Goal: Transaction & Acquisition: Purchase product/service

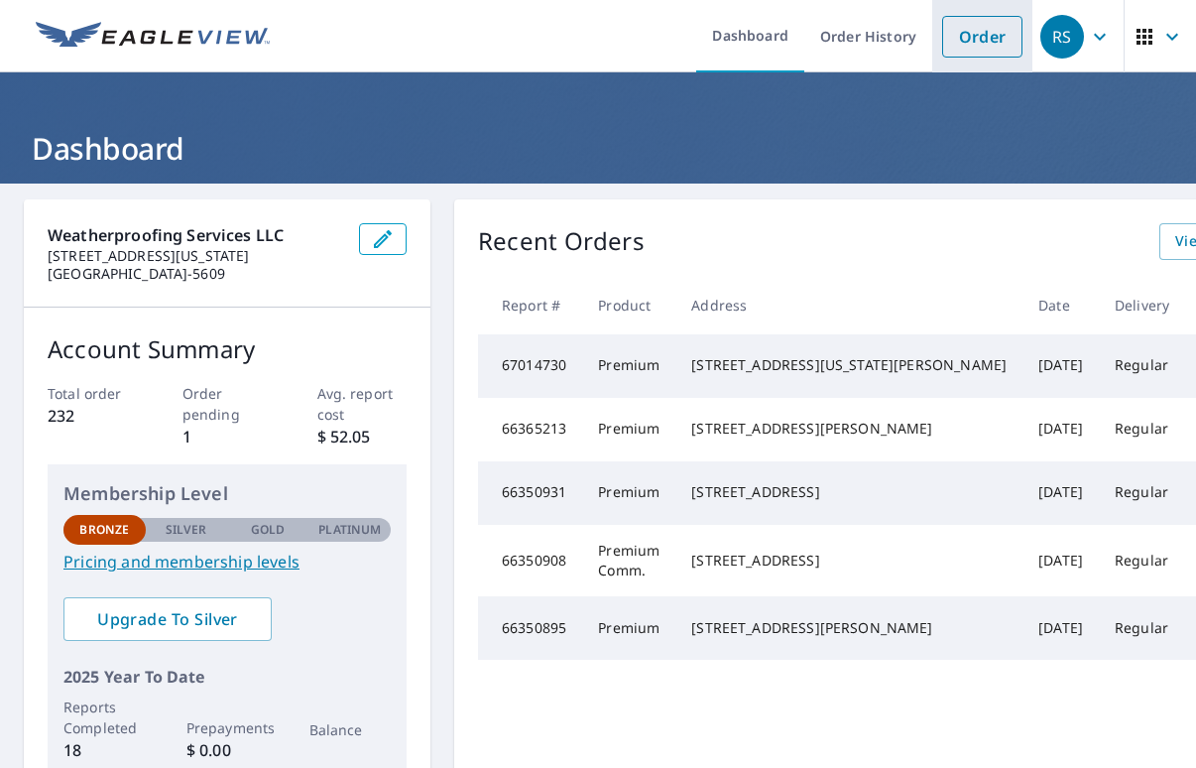
click at [944, 36] on link "Order" at bounding box center [982, 37] width 80 height 42
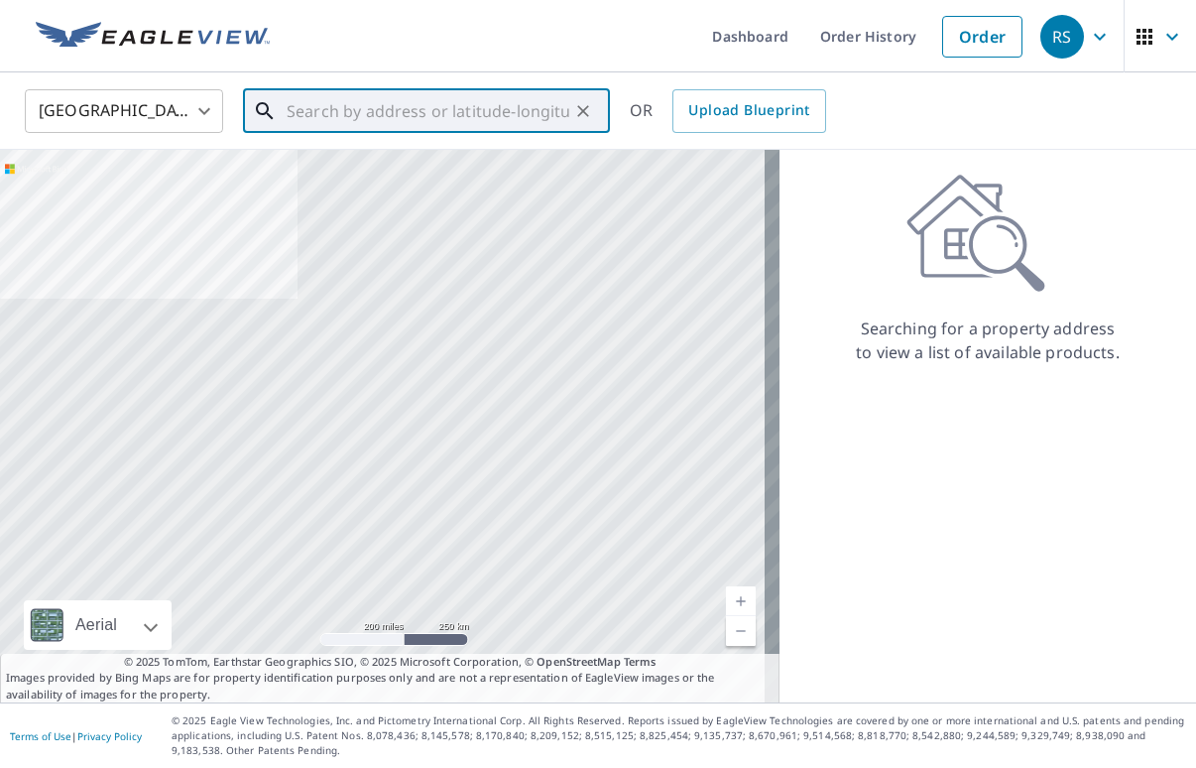
click at [346, 106] on input "text" at bounding box center [428, 111] width 283 height 56
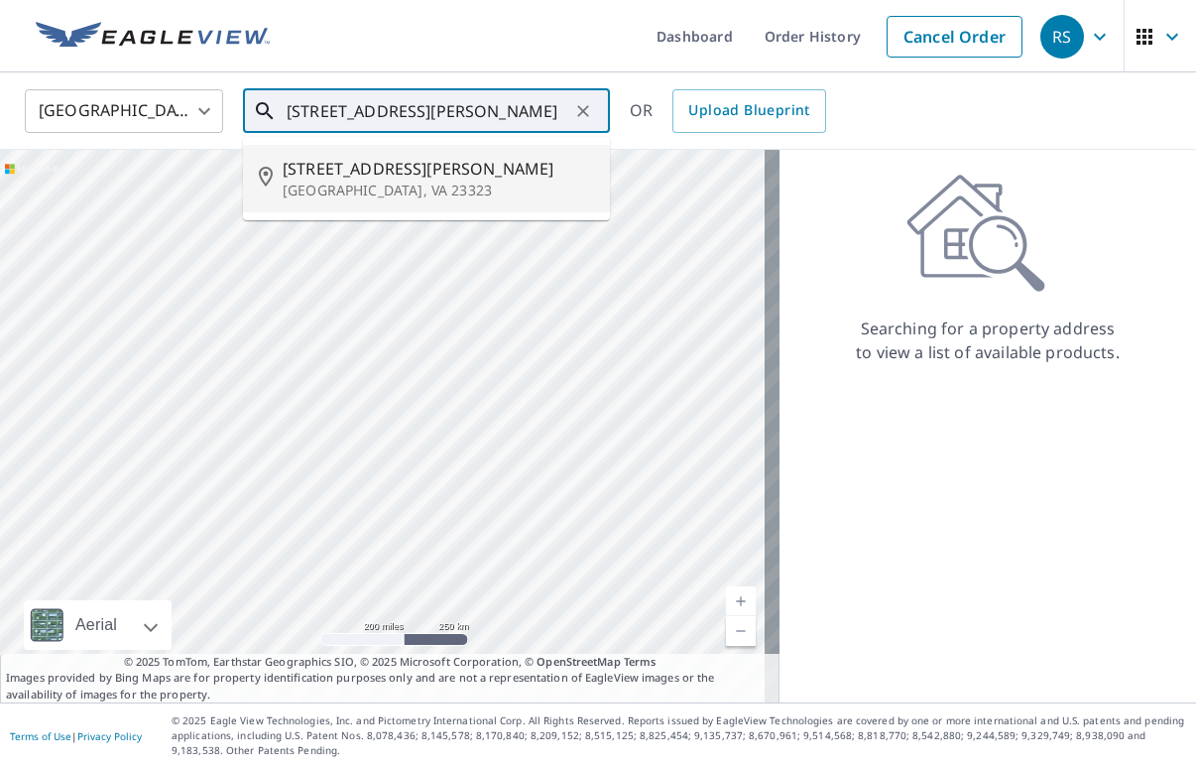
click at [336, 177] on span "[STREET_ADDRESS][PERSON_NAME]" at bounding box center [438, 169] width 311 height 24
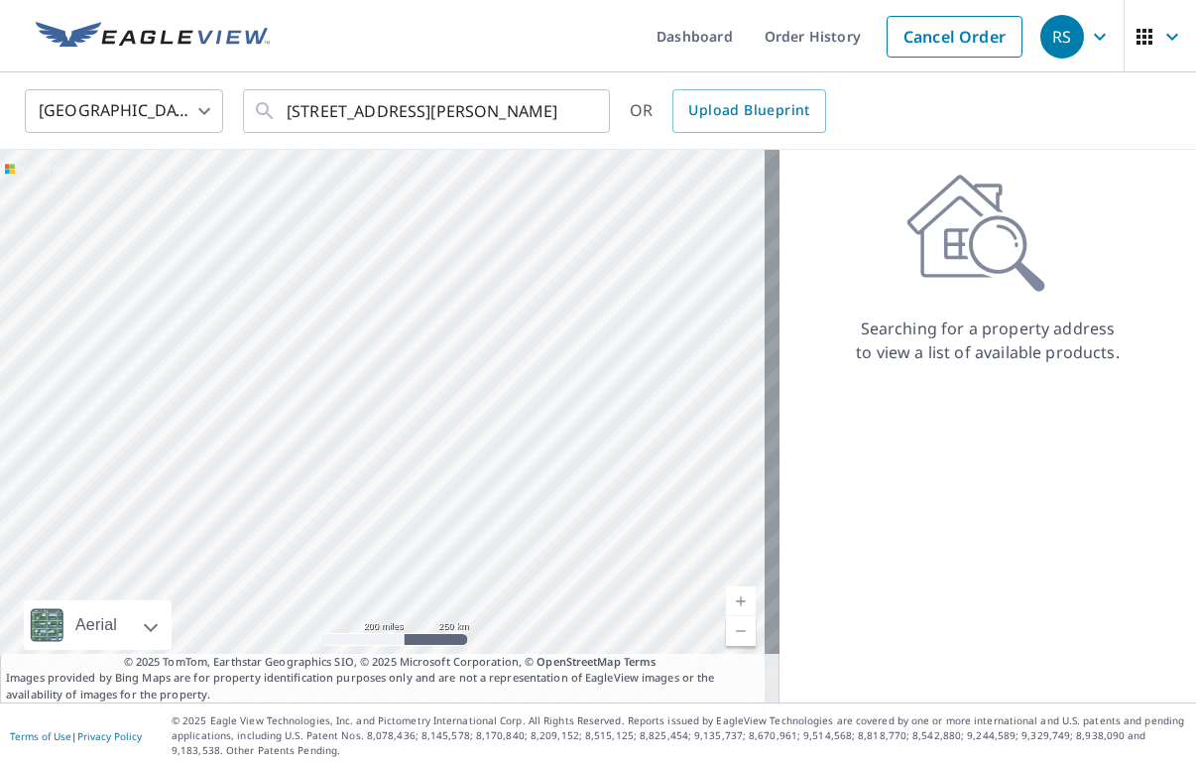
type input "[STREET_ADDRESS][PERSON_NAME]"
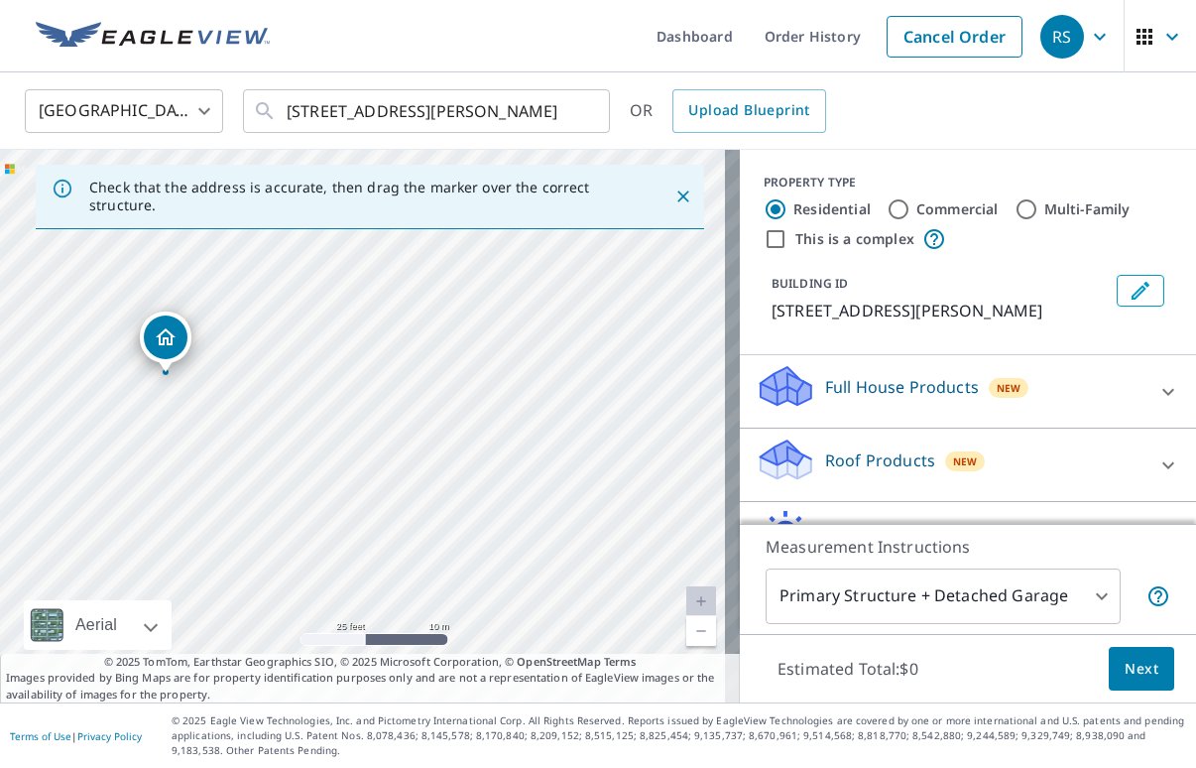
drag, startPoint x: 160, startPoint y: 429, endPoint x: 319, endPoint y: 428, distance: 159.7
click at [319, 428] on div "[STREET_ADDRESS][PERSON_NAME]" at bounding box center [370, 426] width 740 height 552
click at [845, 456] on p "Roof Products" at bounding box center [880, 460] width 110 height 24
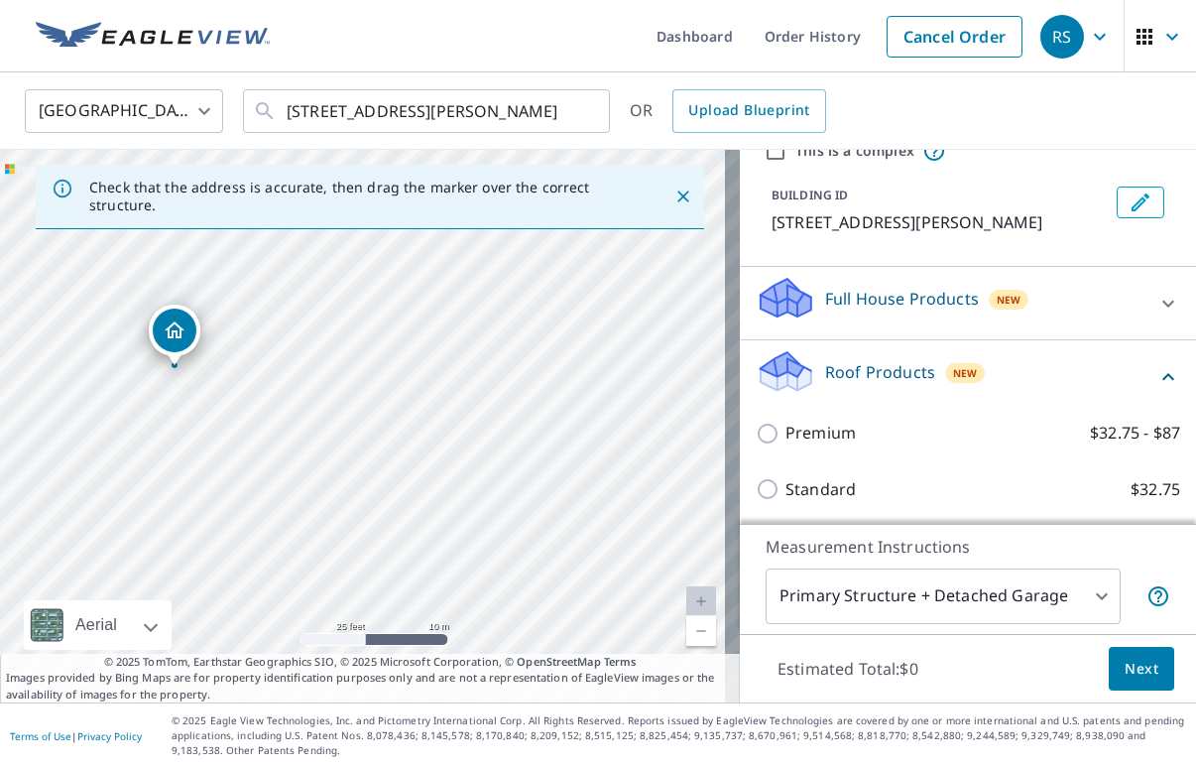
scroll to position [198, 0]
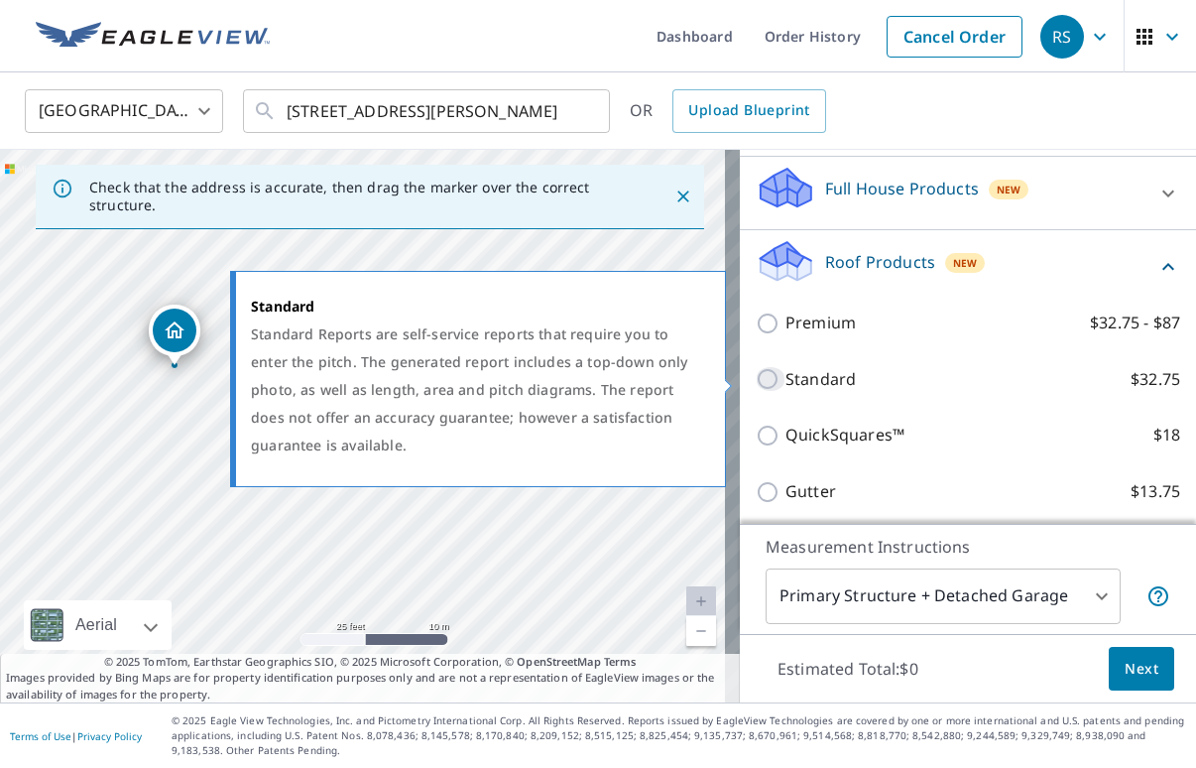
click at [756, 375] on input "Standard $32.75" at bounding box center [771, 379] width 30 height 24
checkbox input "true"
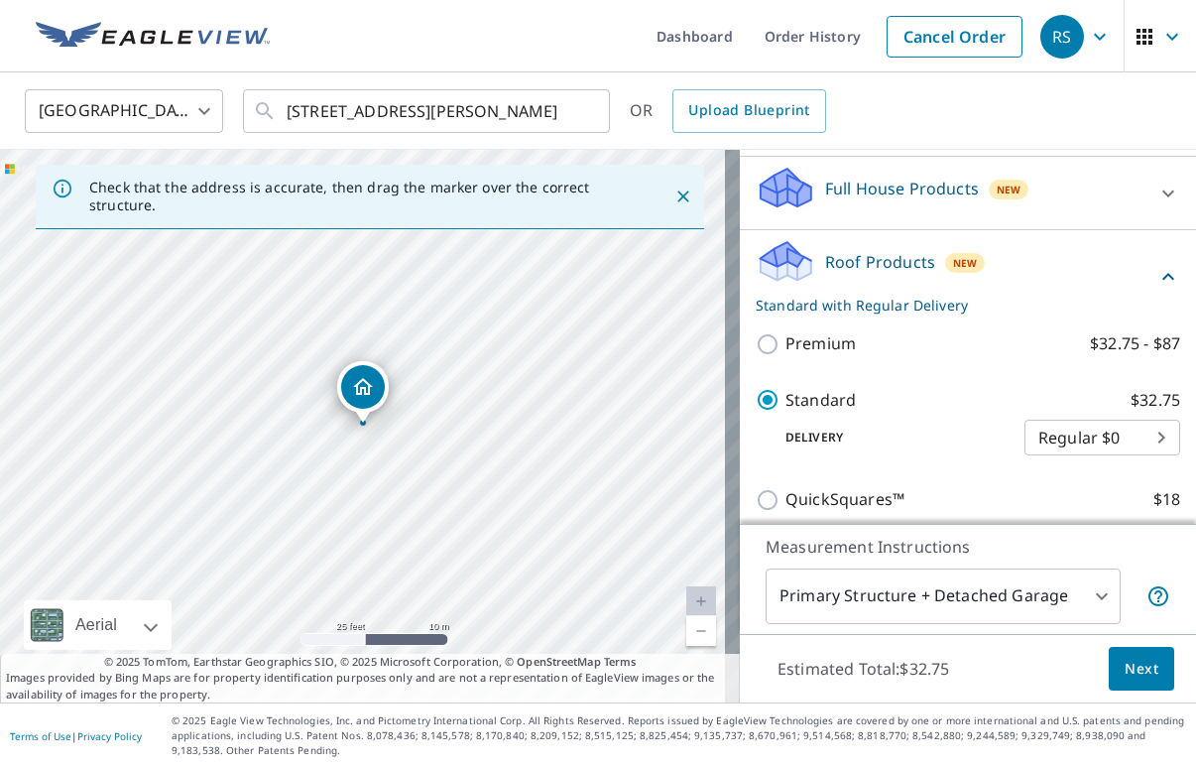
click at [1134, 432] on body "RS RS Dashboard Order History Cancel Order RS [GEOGRAPHIC_DATA] [GEOGRAPHIC_DAT…" at bounding box center [598, 384] width 1196 height 768
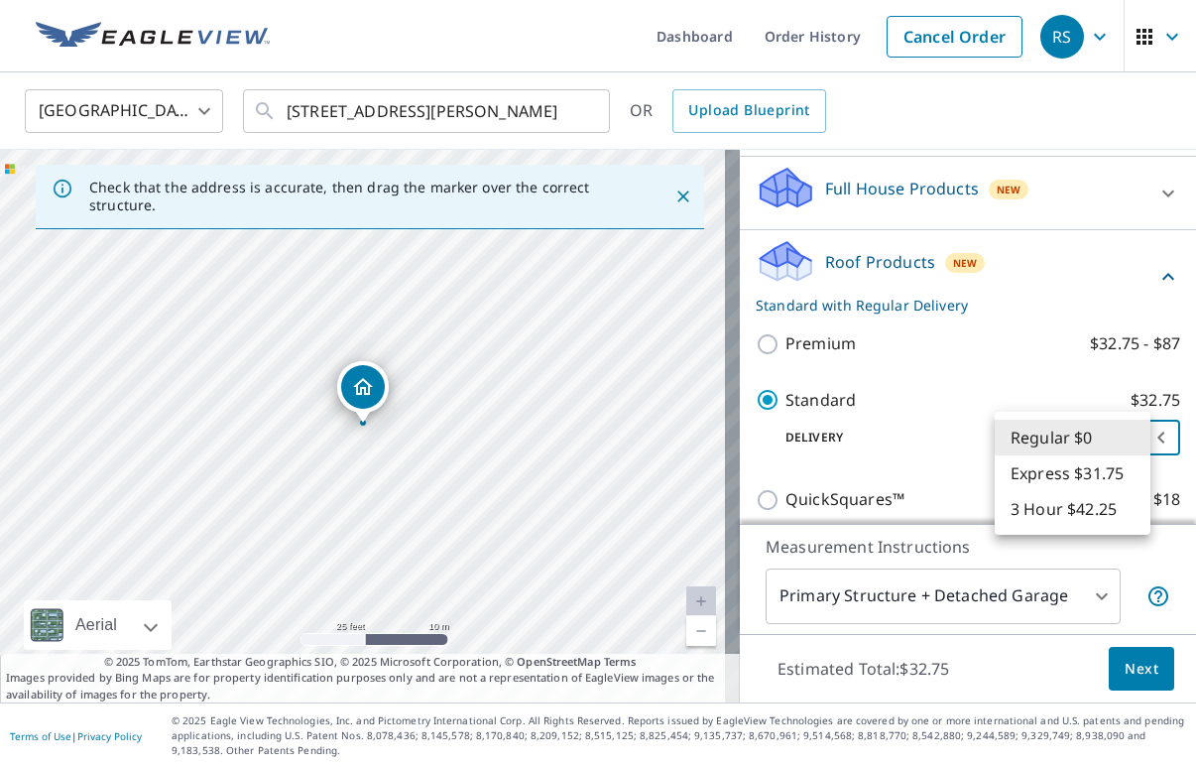
click at [914, 452] on div at bounding box center [598, 384] width 1196 height 768
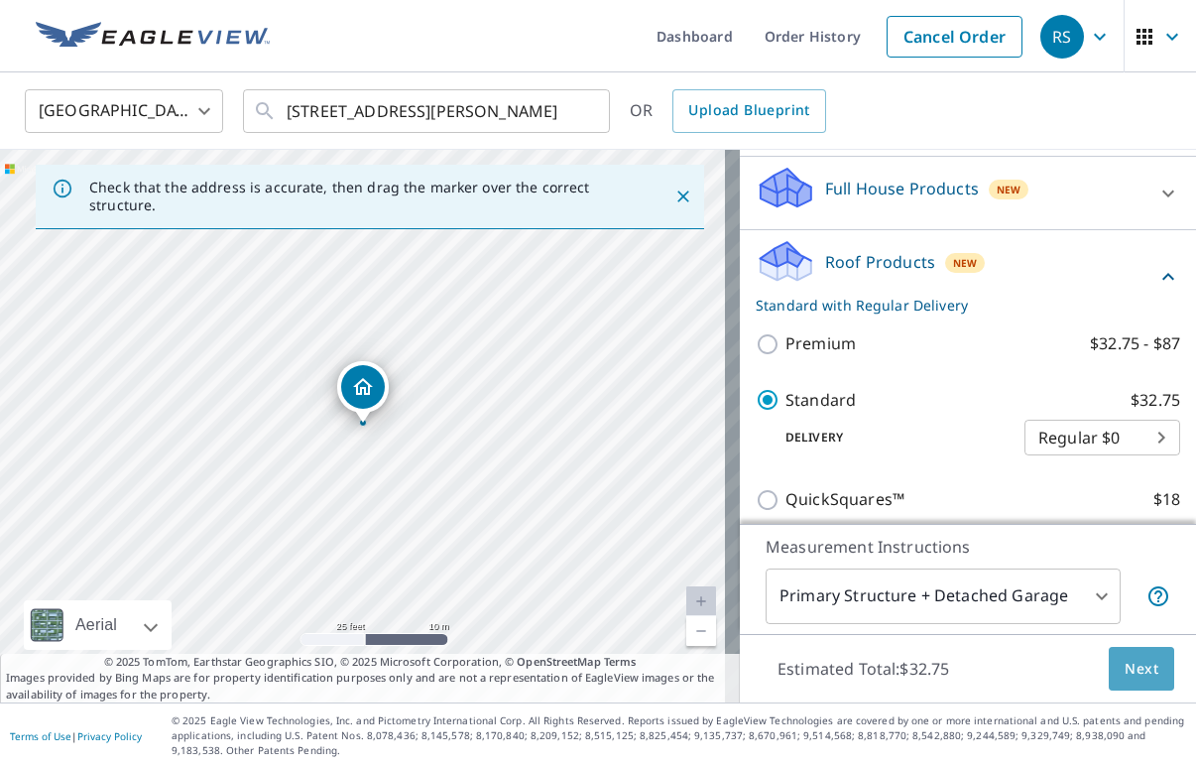
click at [1125, 675] on span "Next" at bounding box center [1142, 669] width 34 height 25
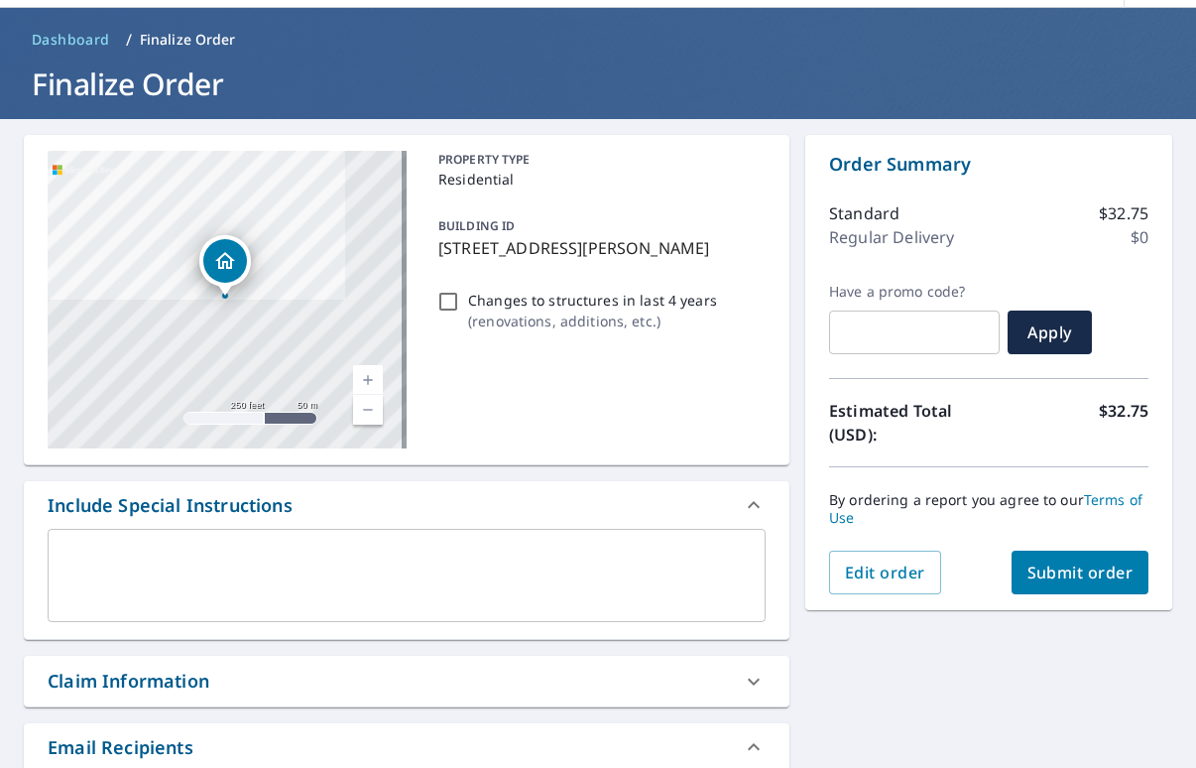
scroll to position [99, 0]
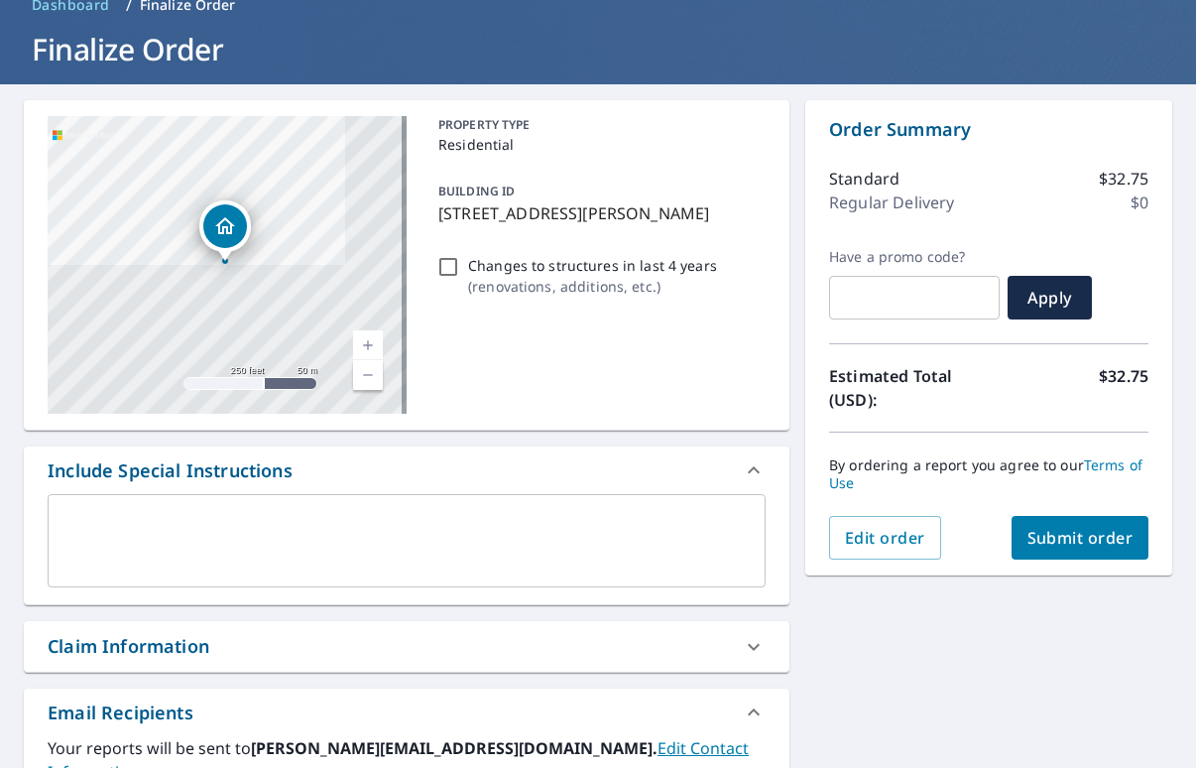
click at [1048, 541] on span "Submit order" at bounding box center [1080, 538] width 106 height 22
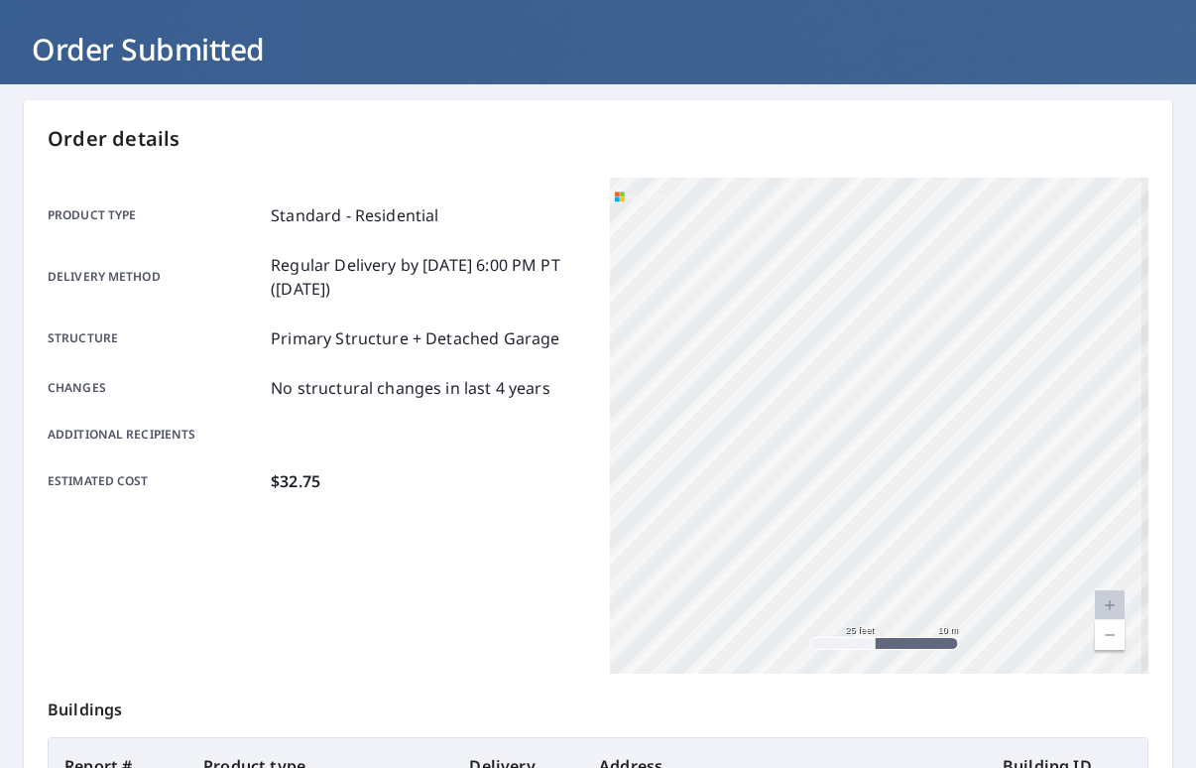
click at [901, 439] on div "[STREET_ADDRESS][PERSON_NAME]" at bounding box center [879, 426] width 538 height 496
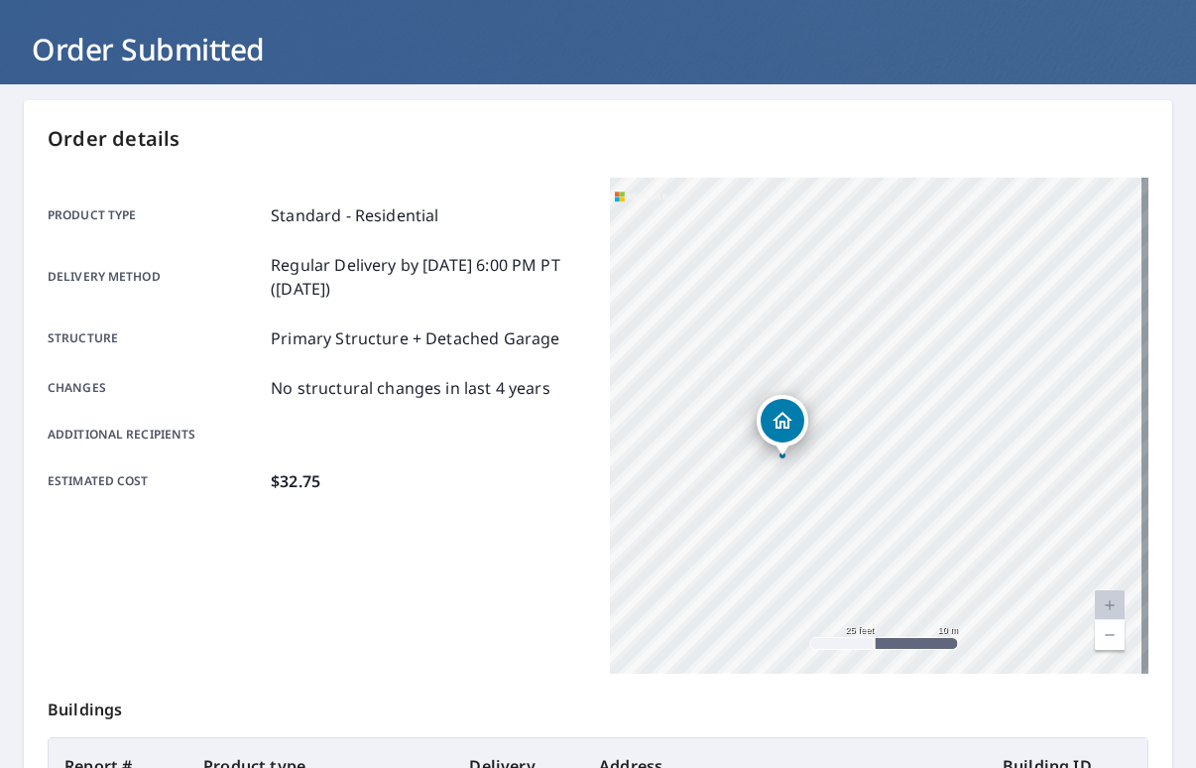
drag, startPoint x: 901, startPoint y: 439, endPoint x: 808, endPoint y: 473, distance: 99.1
click at [808, 473] on div "[STREET_ADDRESS][PERSON_NAME]" at bounding box center [879, 426] width 538 height 496
